Goal: Transaction & Acquisition: Purchase product/service

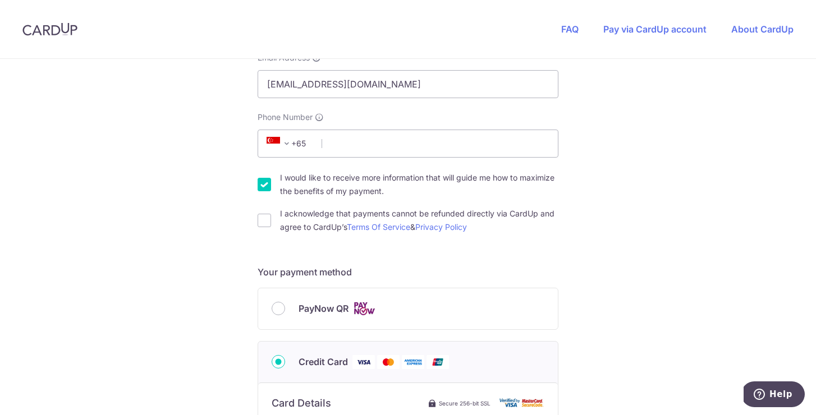
scroll to position [283, 0]
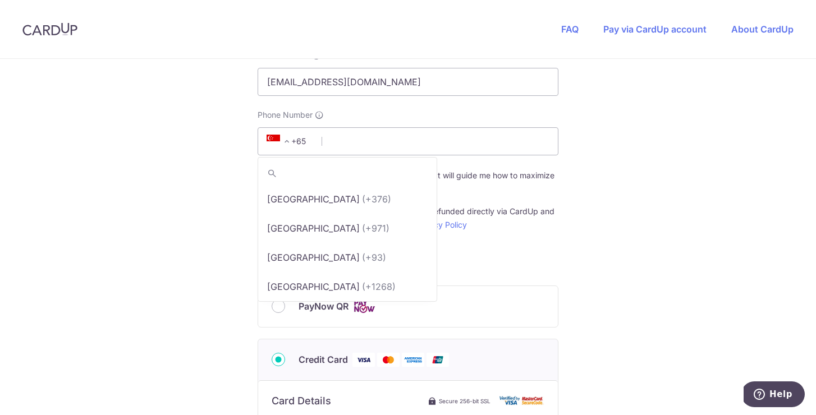
click at [300, 141] on span "+65" at bounding box center [288, 141] width 50 height 13
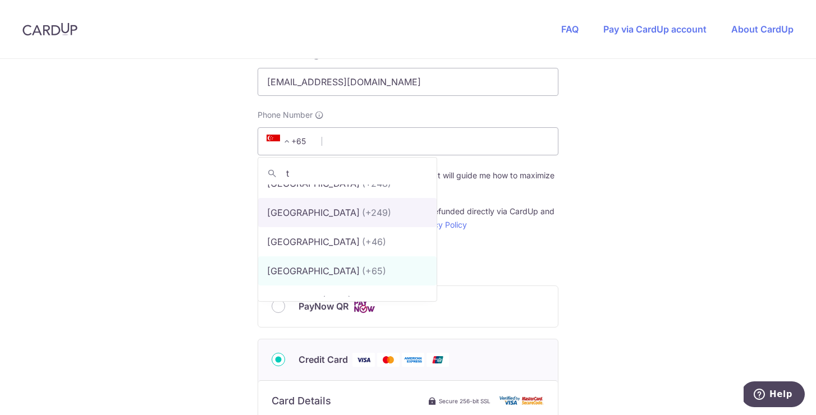
scroll to position [0, 0]
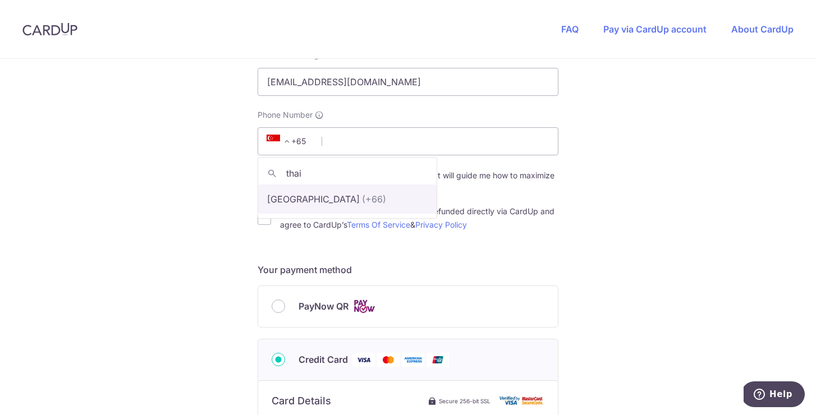
type input "thai"
select select "218"
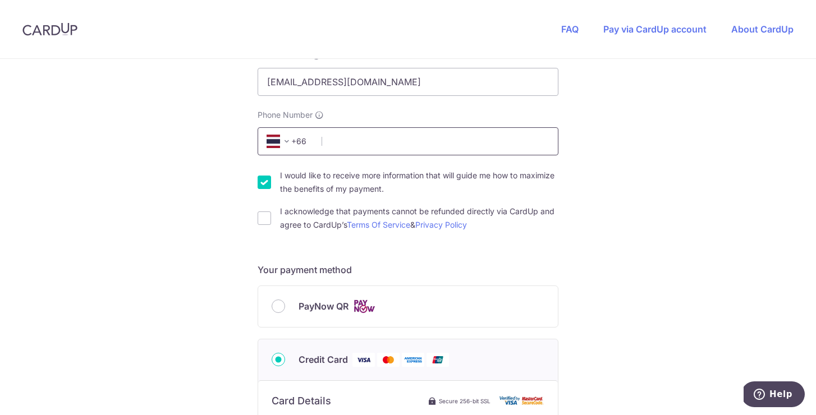
click at [377, 144] on input "Phone Number" at bounding box center [408, 141] width 301 height 28
type input "803016868"
click at [645, 258] on div "You are paying PLB REALTY PTE LTD PLB REALTY PTE LTD uses CardUp to accept paym…" at bounding box center [408, 346] width 816 height 1141
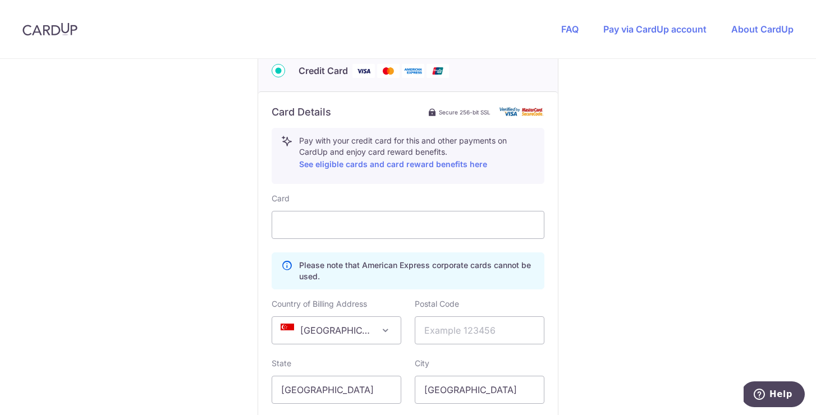
scroll to position [602, 0]
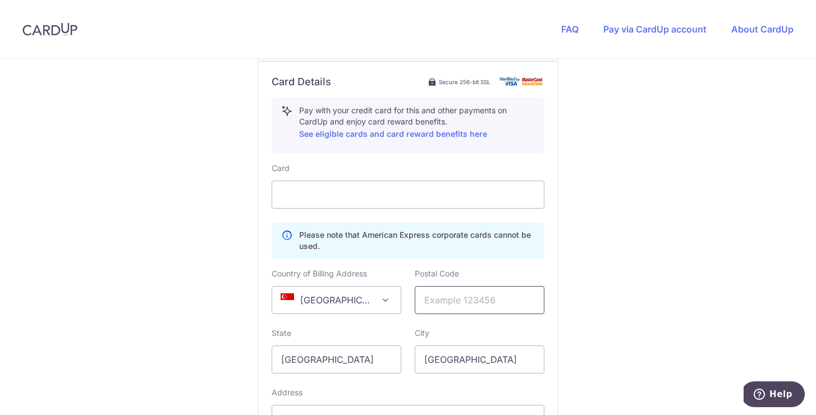
click at [484, 302] on input "text" at bounding box center [480, 300] width 130 height 28
type input "419845"
type input "[STREET_ADDRESS]"
click at [663, 296] on div "You are paying PLB REALTY PTE LTD PLB REALTY PTE LTD uses CardUp to accept paym…" at bounding box center [408, 27] width 816 height 1141
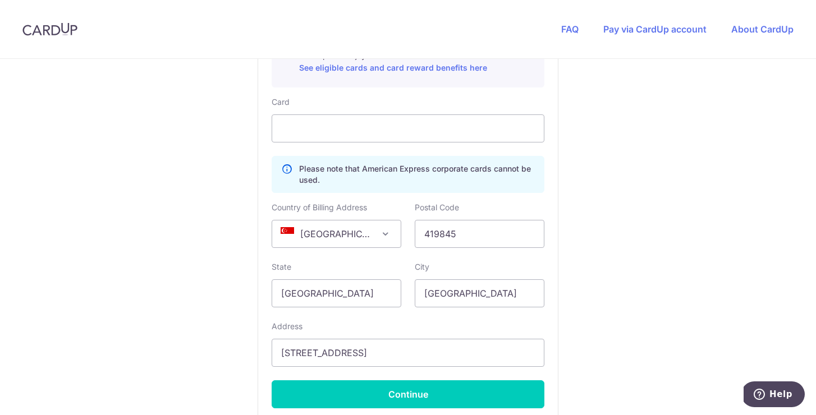
scroll to position [665, 0]
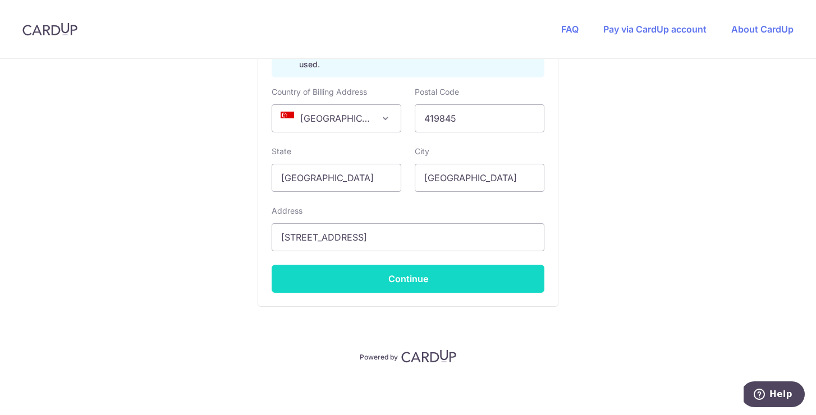
click at [402, 280] on button "Continue" at bounding box center [408, 279] width 273 height 28
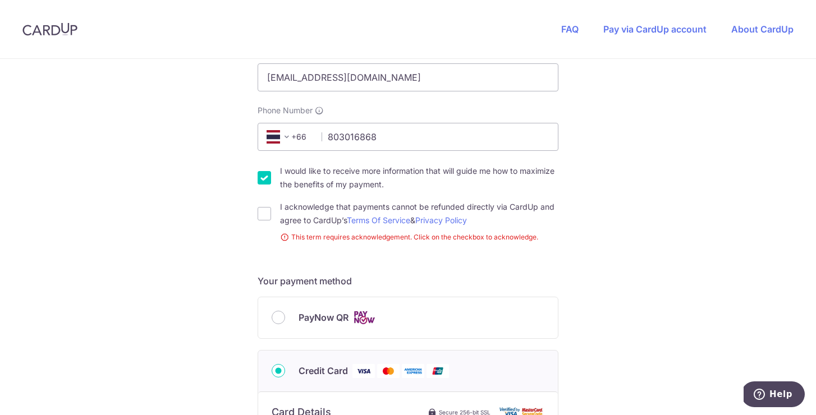
scroll to position [288, 0]
click at [260, 212] on input "I acknowledge that payments cannot be refunded directly via CardUp and agree to…" at bounding box center [264, 212] width 13 height 13
checkbox input "true"
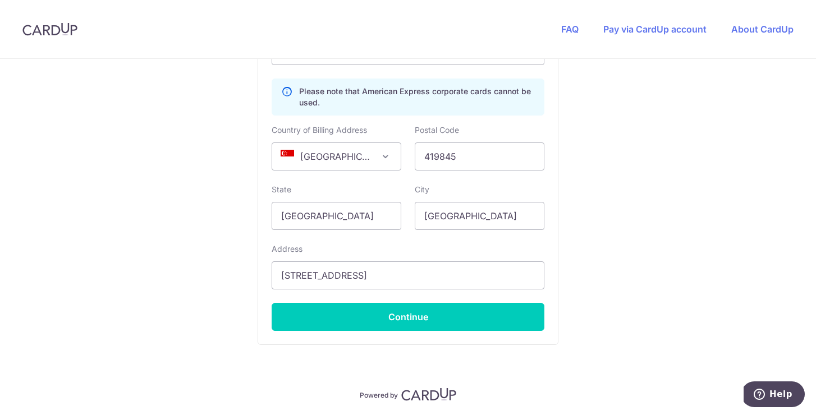
scroll to position [784, 0]
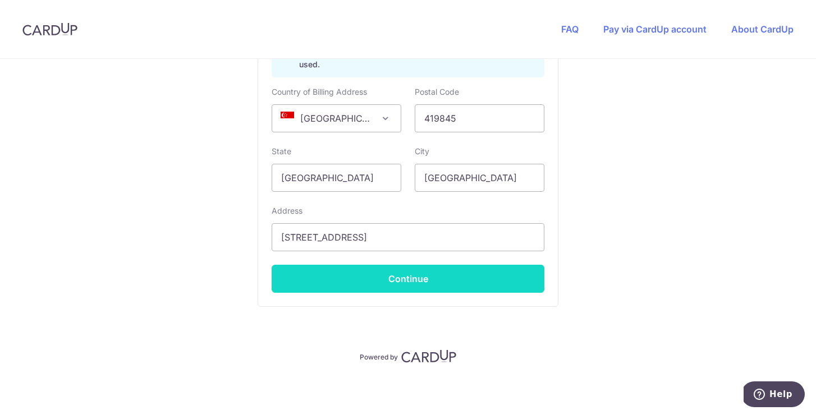
click at [445, 284] on button "Continue" at bounding box center [408, 279] width 273 height 28
type input "**** 9201"
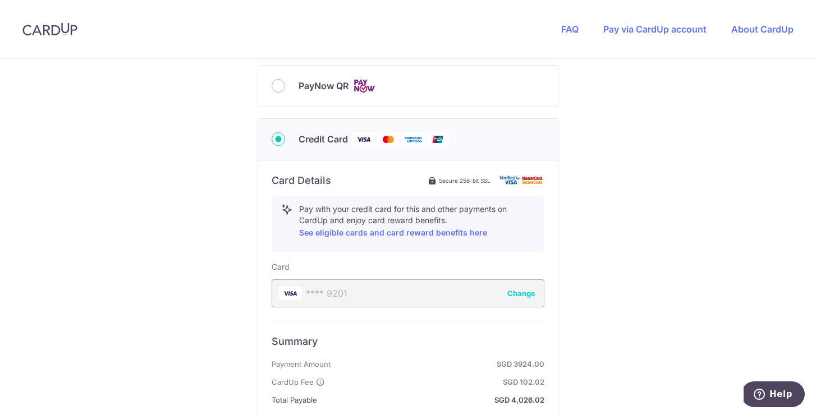
scroll to position [472, 0]
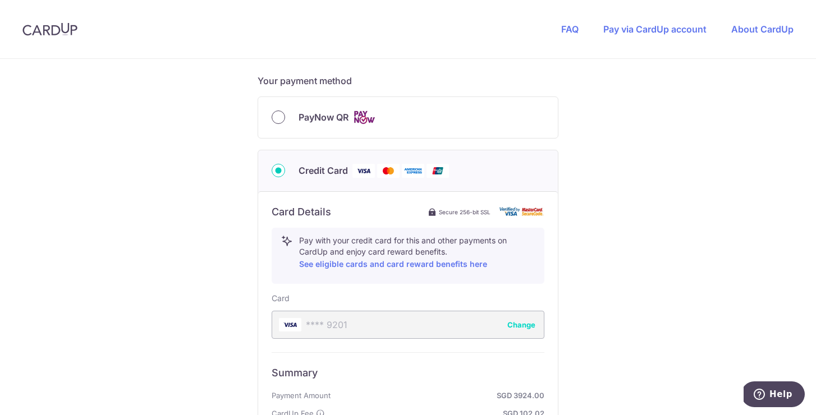
click at [278, 121] on input "PayNow QR" at bounding box center [278, 117] width 13 height 13
radio input "true"
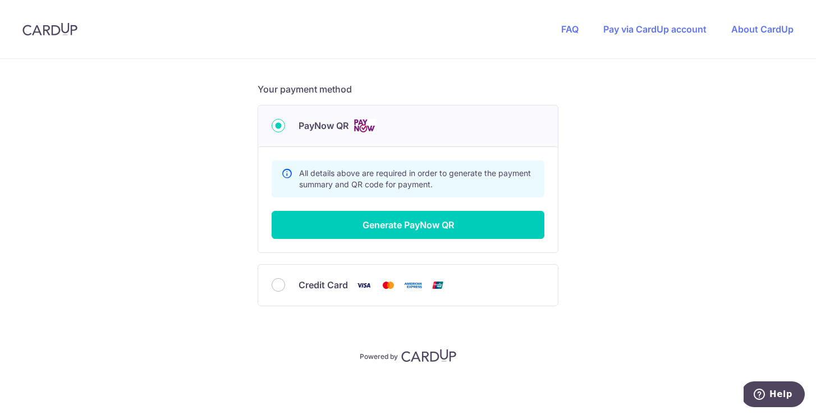
scroll to position [463, 0]
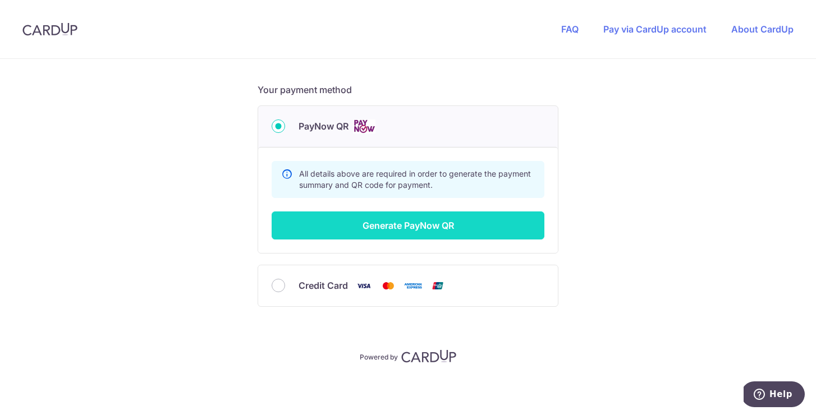
click at [444, 222] on button "Generate PayNow QR" at bounding box center [408, 226] width 273 height 28
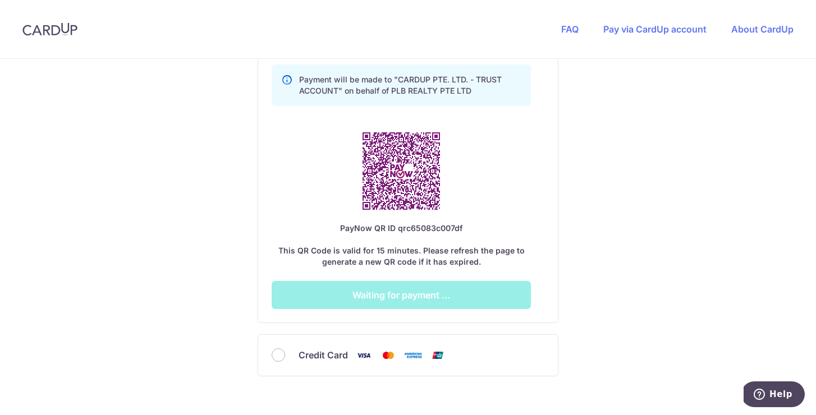
scroll to position [654, 0]
